Goal: Task Accomplishment & Management: Manage account settings

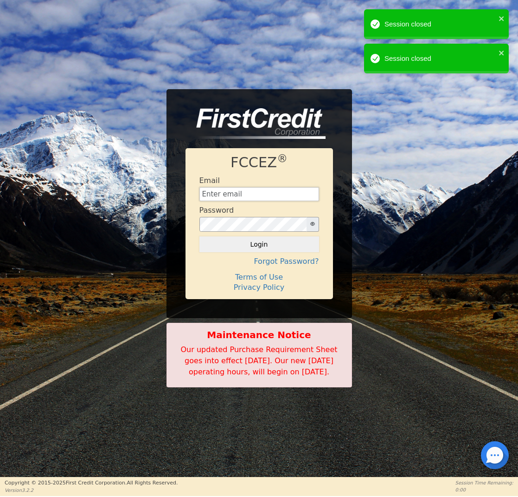
type input "[EMAIL_ADDRESS][DOMAIN_NAME]"
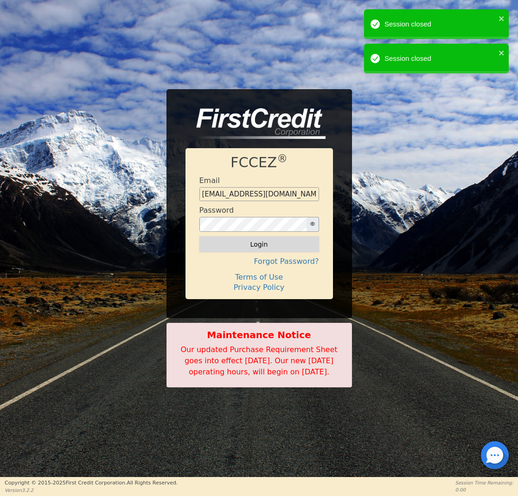
click at [234, 238] on button "Login" at bounding box center [260, 244] width 120 height 16
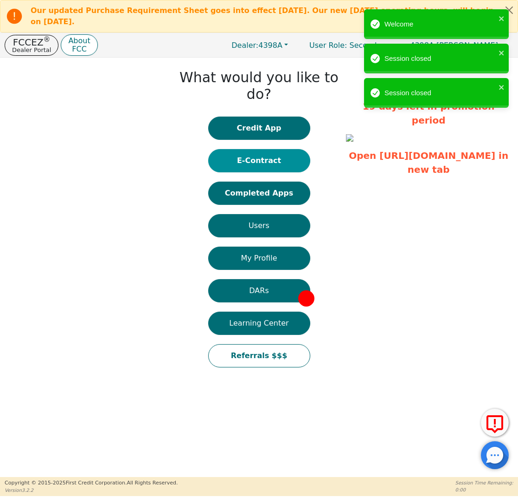
click at [280, 149] on button "E-Contract" at bounding box center [259, 160] width 102 height 23
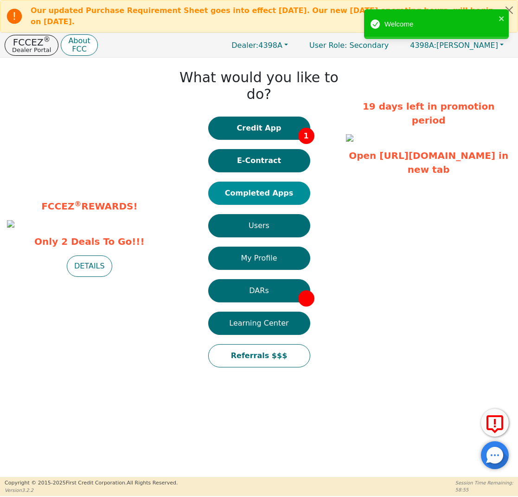
click at [251, 181] on button "Completed Apps" at bounding box center [259, 192] width 102 height 23
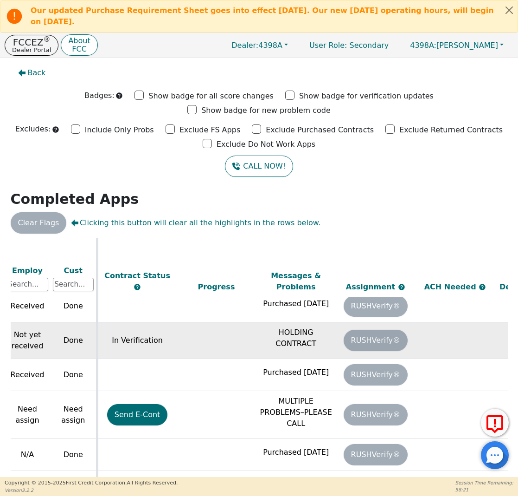
scroll to position [534, 454]
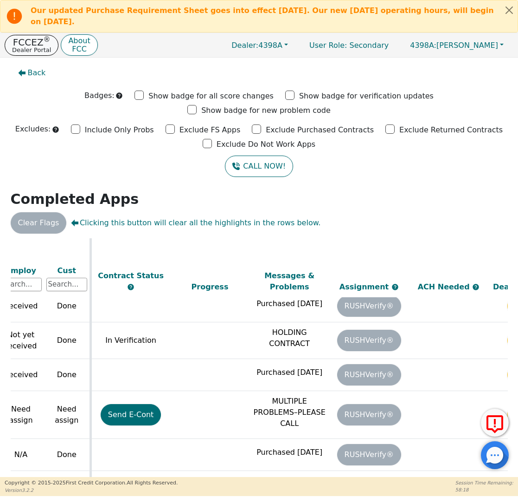
click at [41, 51] on p "Dealer Portal" at bounding box center [31, 50] width 39 height 6
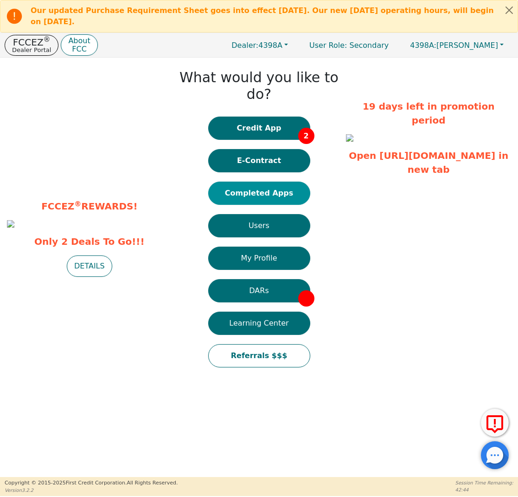
click at [242, 181] on button "Completed Apps" at bounding box center [259, 192] width 102 height 23
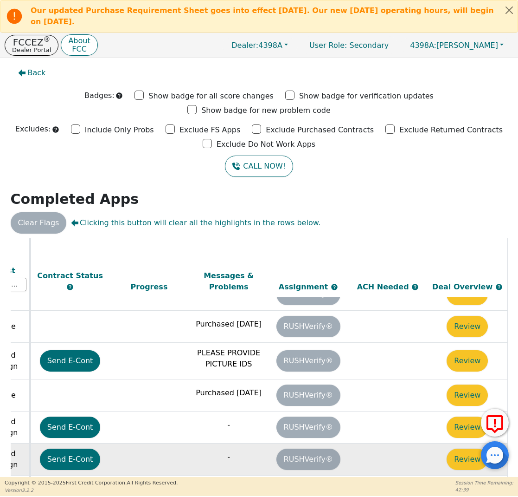
scroll to position [301, 520]
click at [453, 448] on button "Review" at bounding box center [467, 458] width 41 height 21
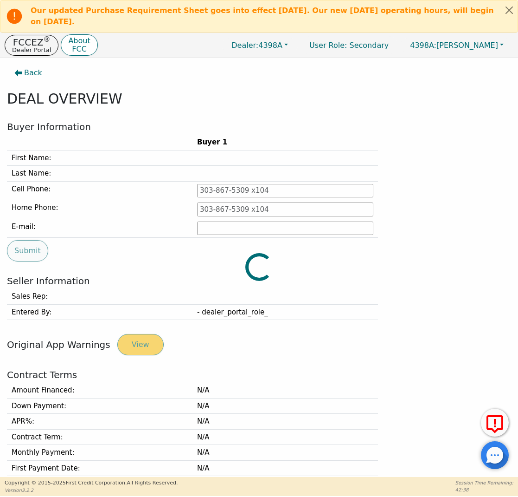
type input "[PHONE_NUMBER]"
type input "[PERSON_NAME][EMAIL_ADDRESS][PERSON_NAME][DOMAIN_NAME]"
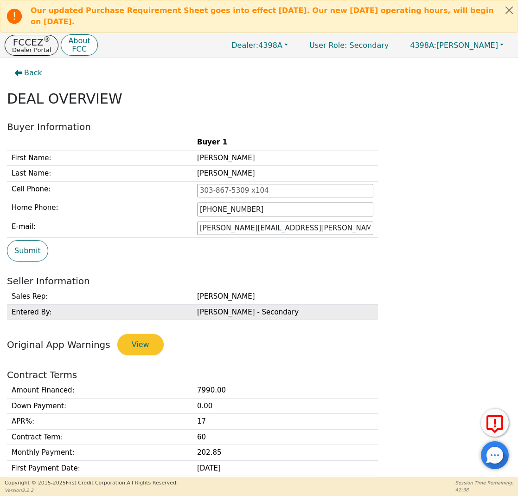
scroll to position [162, 0]
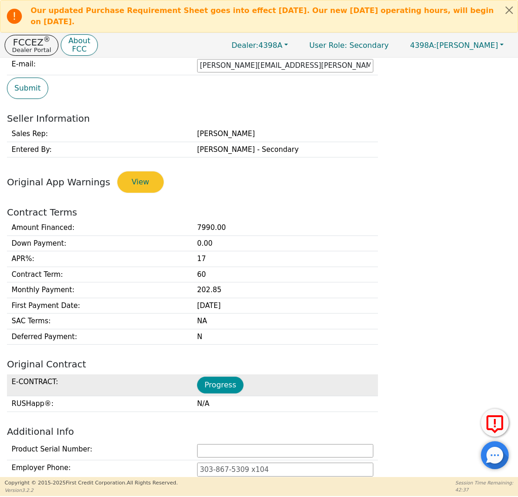
click at [240, 385] on button "Progress" at bounding box center [220, 384] width 46 height 17
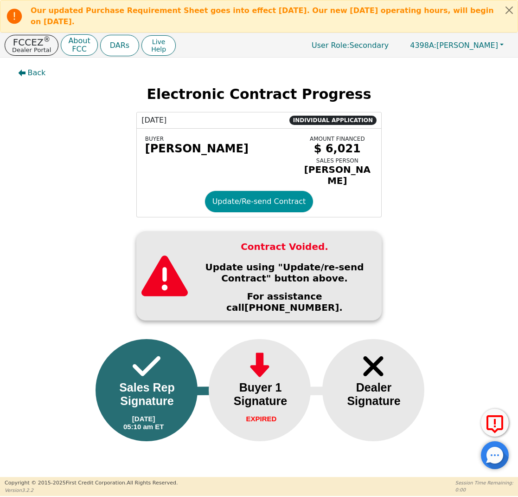
click at [261, 205] on button "Update/Re-send Contract" at bounding box center [259, 201] width 109 height 21
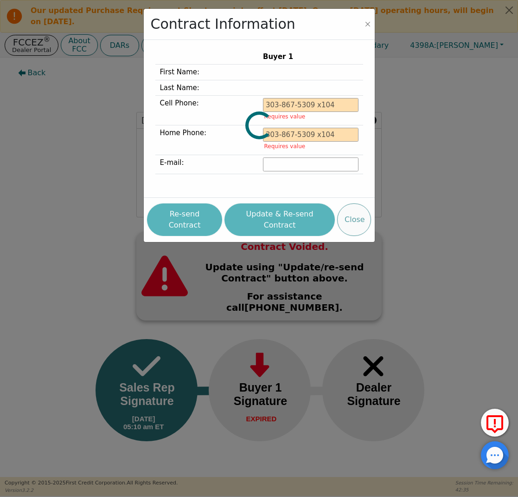
type input "[PHONE_NUMBER]"
type input "[PERSON_NAME][EMAIL_ADDRESS][PERSON_NAME][DOMAIN_NAME]"
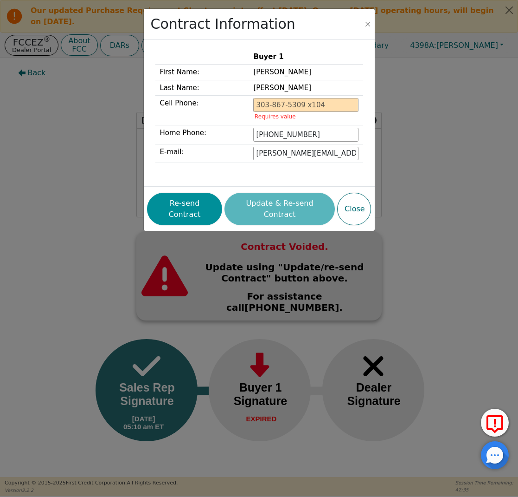
click at [209, 207] on button "Re-send Contract" at bounding box center [184, 209] width 75 height 32
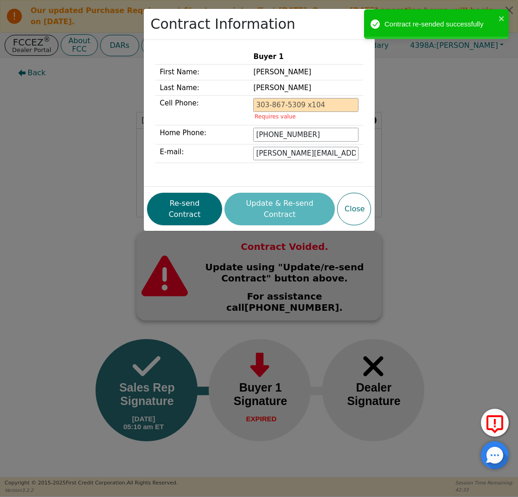
click at [59, 116] on div "Contract Information Buyer 1 First Name: [PERSON_NAME] Last Name: [PERSON_NAME]…" at bounding box center [259, 248] width 518 height 497
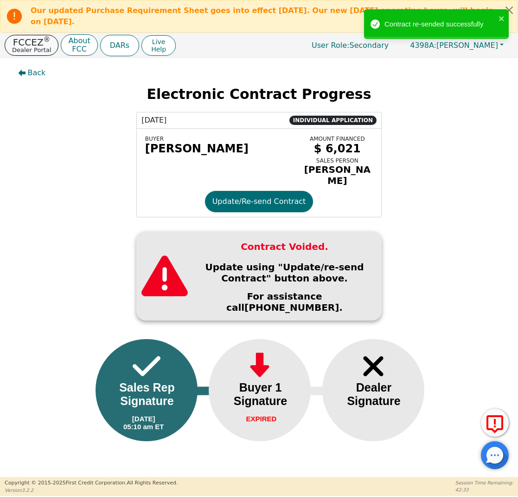
click at [31, 45] on p "FCCEZ ®" at bounding box center [31, 42] width 39 height 9
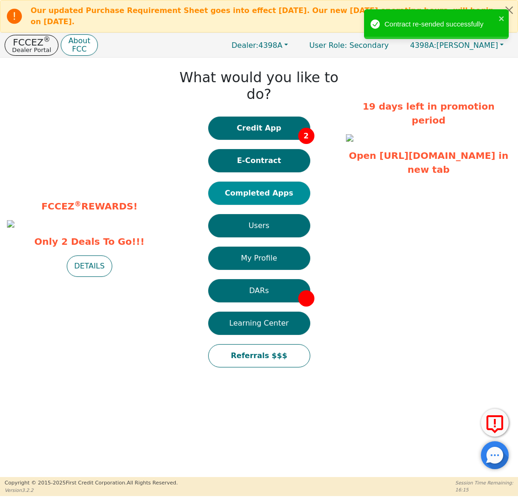
click at [260, 182] on button "Completed Apps" at bounding box center [259, 192] width 102 height 23
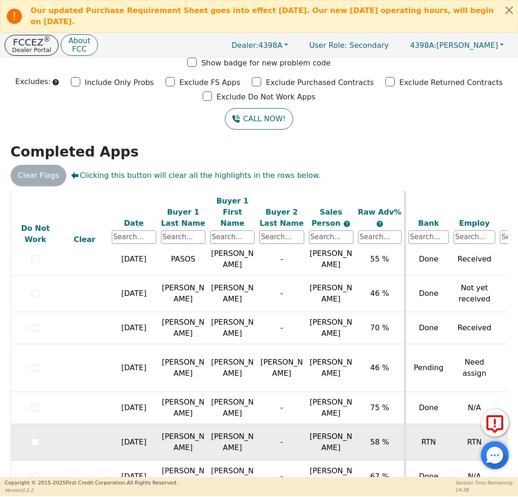
scroll to position [533, 0]
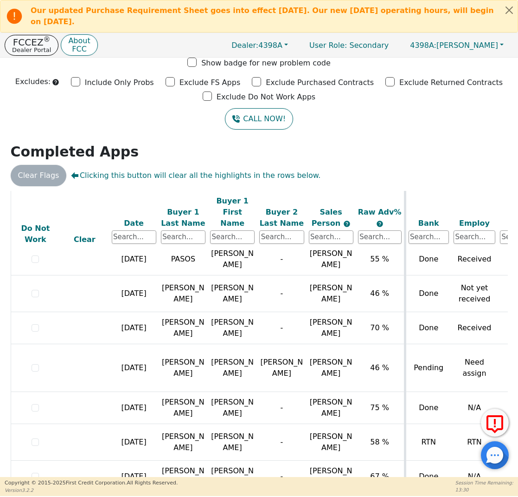
click at [36, 49] on p "Dealer Portal" at bounding box center [31, 50] width 39 height 6
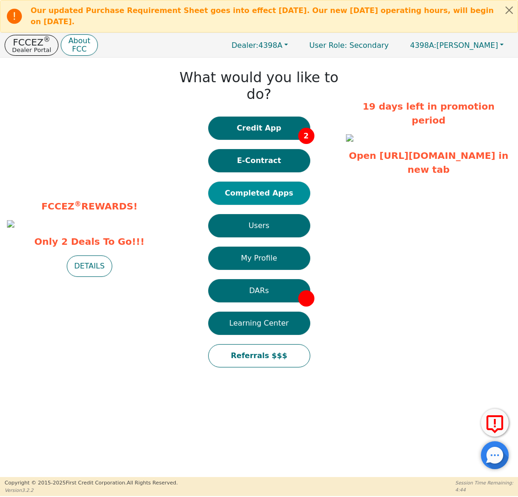
click at [287, 181] on button "Completed Apps" at bounding box center [259, 192] width 102 height 23
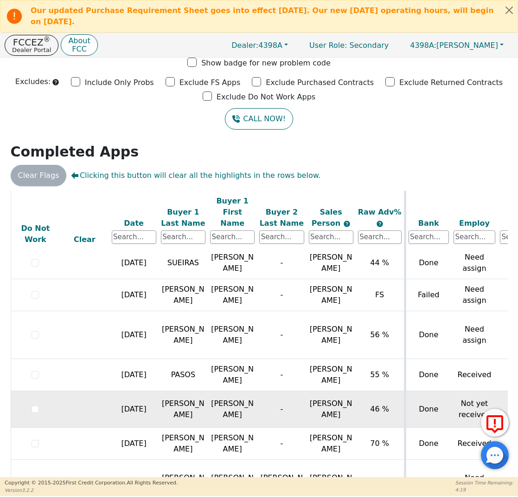
scroll to position [418, 0]
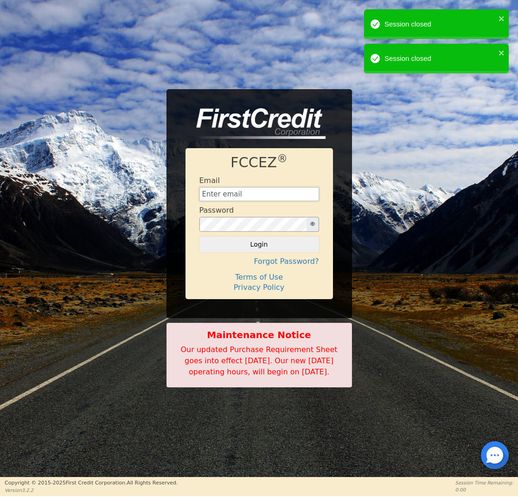
type input "[EMAIL_ADDRESS][DOMAIN_NAME]"
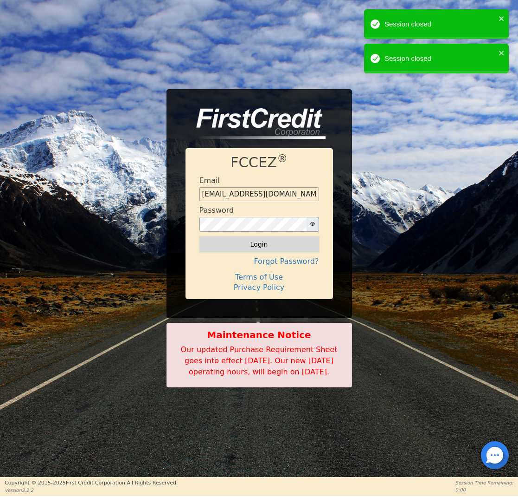
click at [239, 240] on button "Login" at bounding box center [260, 244] width 120 height 16
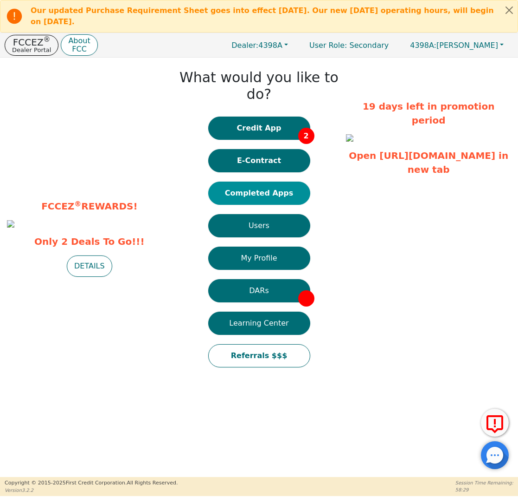
click at [254, 182] on button "Completed Apps" at bounding box center [259, 192] width 102 height 23
